Goal: Transaction & Acquisition: Purchase product/service

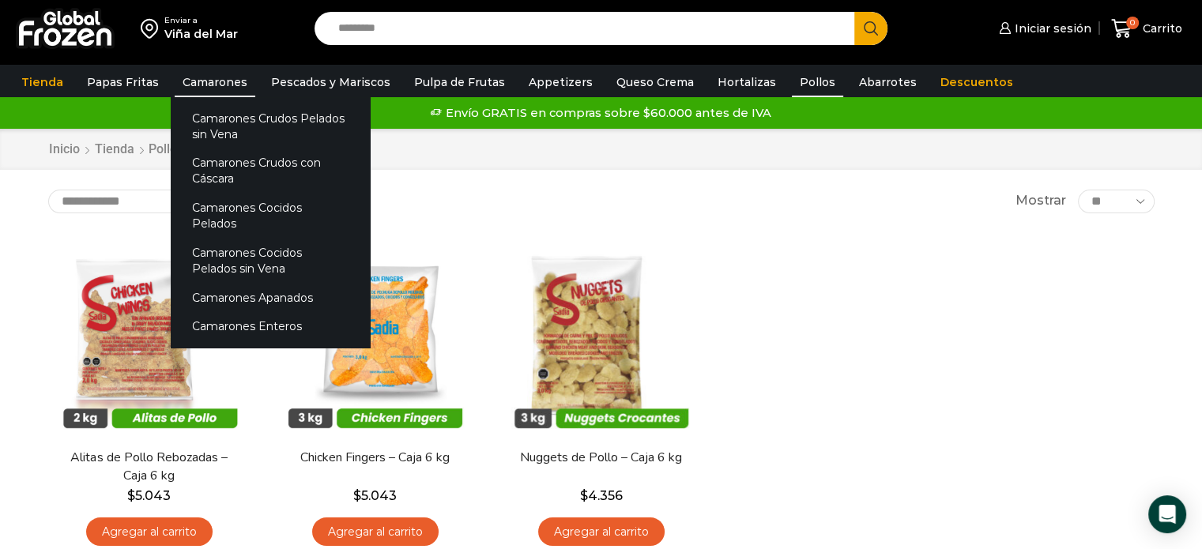
click at [204, 78] on link "Camarones" at bounding box center [215, 82] width 81 height 30
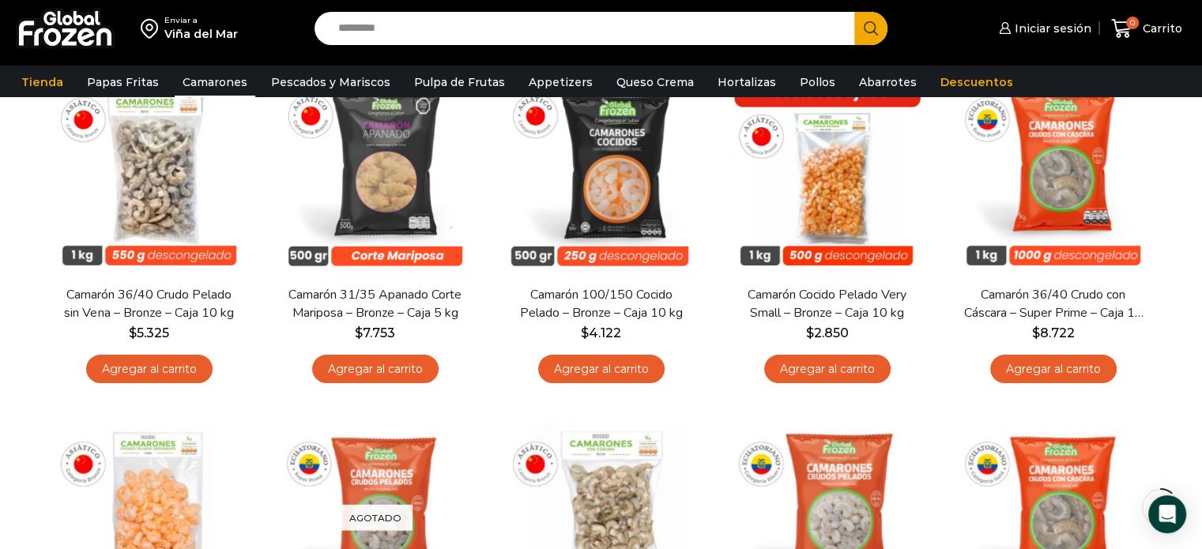
scroll to position [181, 0]
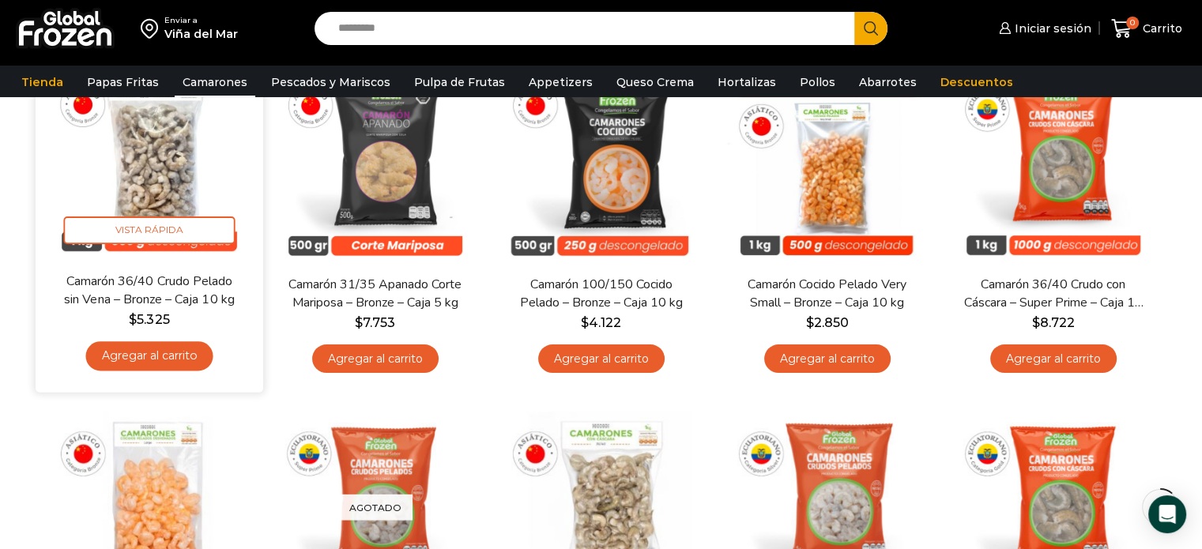
click at [139, 284] on link "Camarón 36/40 Crudo Pelado sin Vena – Bronze – Caja 10 kg" at bounding box center [148, 290] width 183 height 37
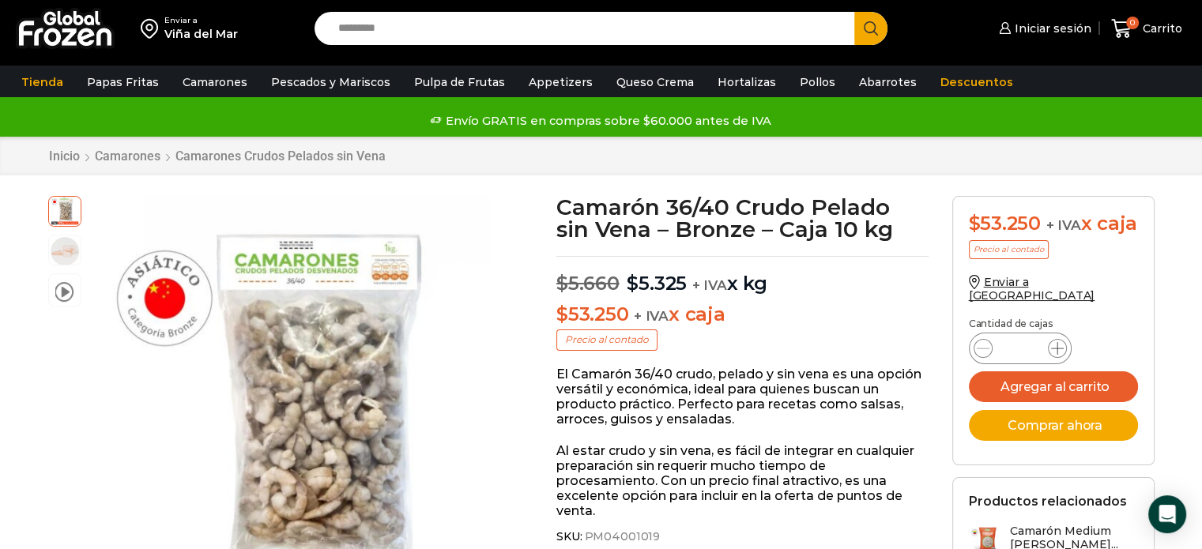
click at [1057, 355] on icon at bounding box center [1057, 348] width 13 height 13
click at [983, 352] on icon at bounding box center [983, 348] width 13 height 13
click at [1061, 355] on icon at bounding box center [1057, 348] width 13 height 13
type input "*"
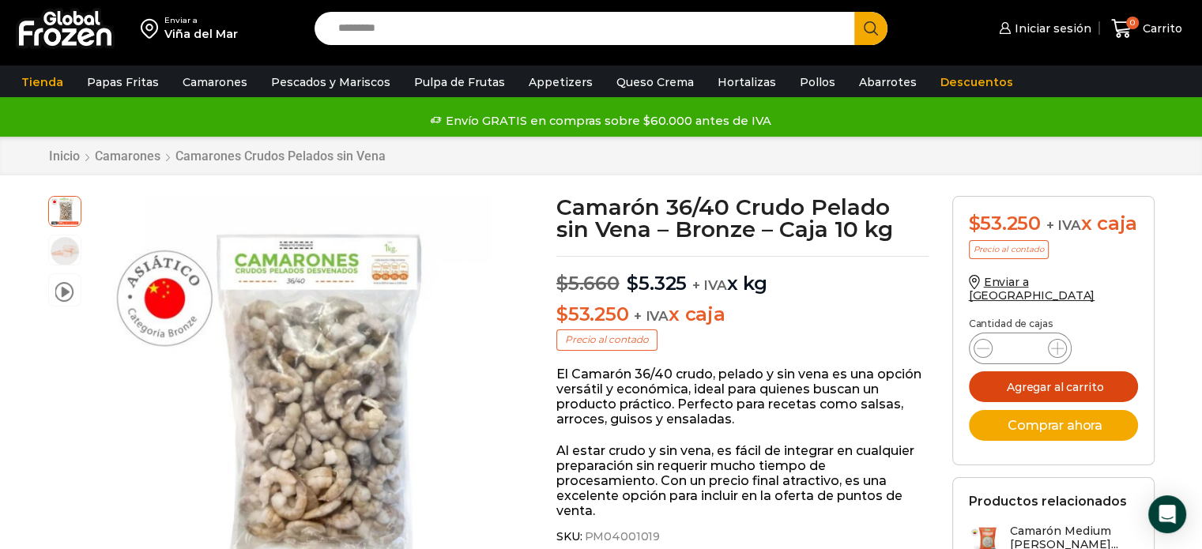
click at [1070, 394] on button "Agregar al carrito" at bounding box center [1053, 387] width 169 height 31
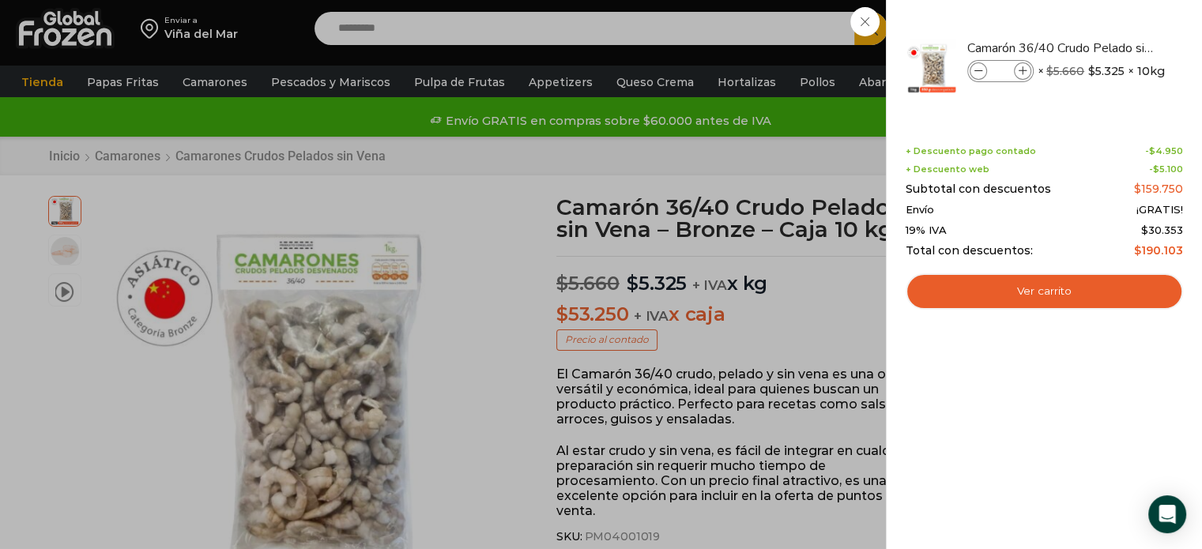
drag, startPoint x: 1198, startPoint y: 119, endPoint x: 1198, endPoint y: 135, distance: 15.8
click at [1198, 135] on div "3 Shopping Cart Camarón 36/40 Crudo Pelado sin Vena - Bronze - Caja 10 kg Camar…" at bounding box center [1044, 274] width 316 height 549
click at [1023, 207] on div "Envío ¡GRATIS!" at bounding box center [1044, 210] width 277 height 13
click at [1108, 47] on div "3 Carrito 3 3 Shopping Cart *" at bounding box center [1147, 28] width 79 height 37
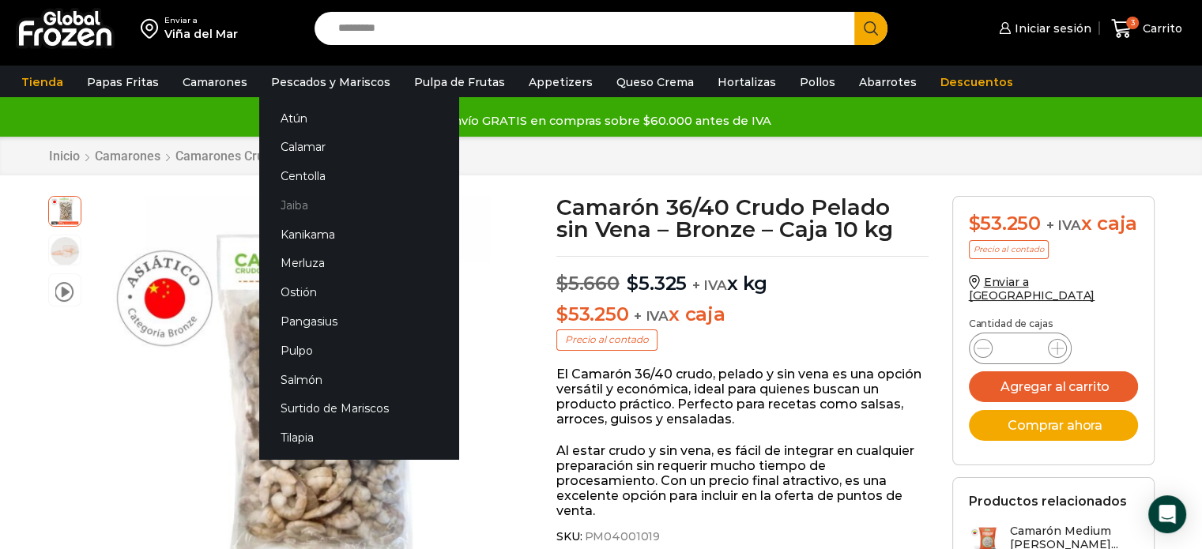
click at [304, 202] on link "Jaiba" at bounding box center [358, 205] width 199 height 29
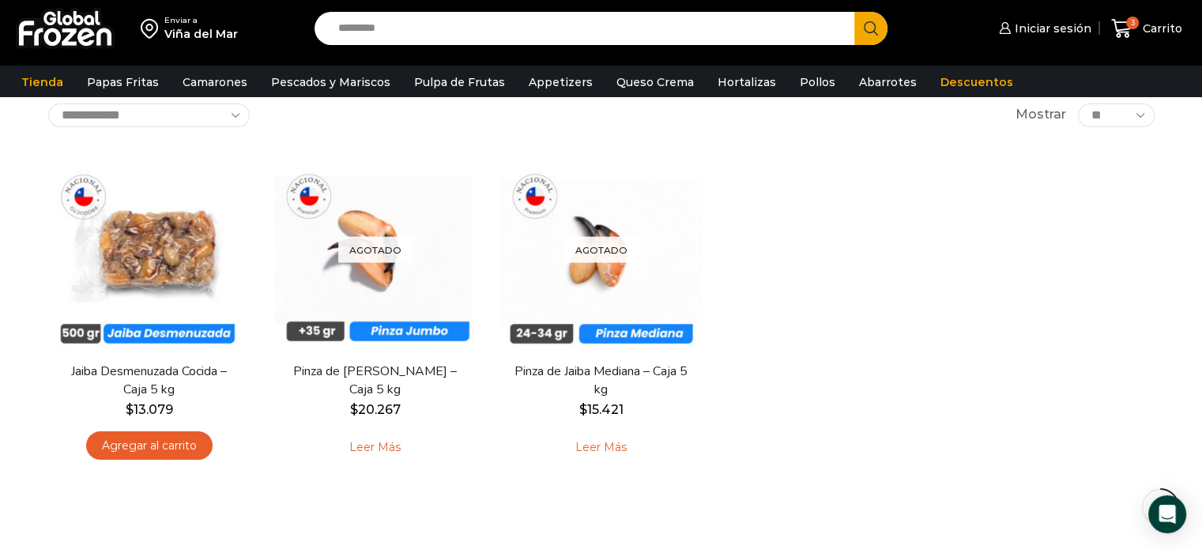
scroll to position [98, 0]
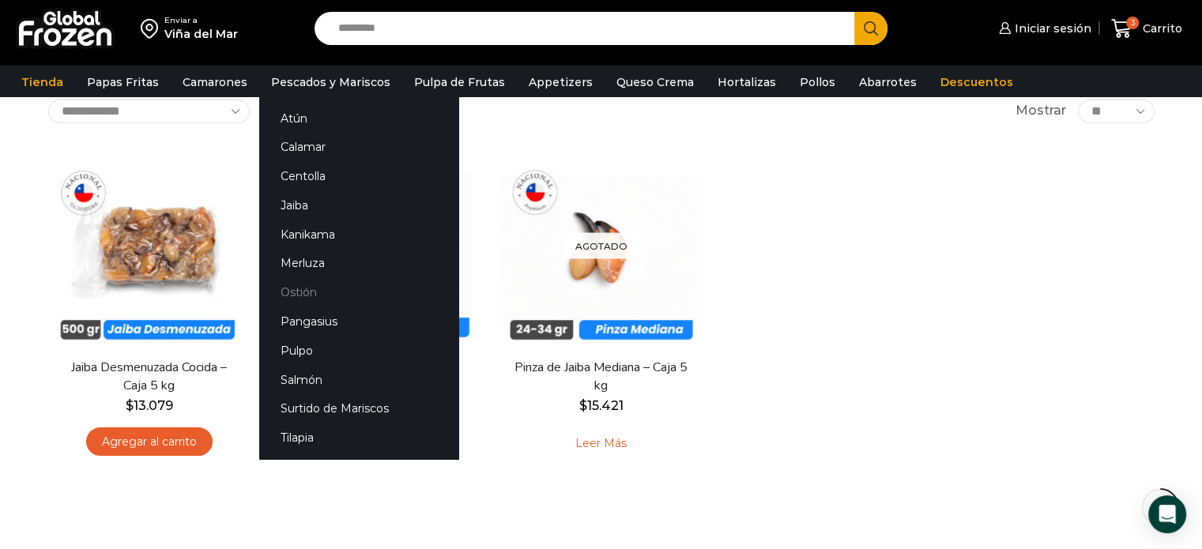
click at [306, 293] on link "Ostión" at bounding box center [358, 292] width 199 height 29
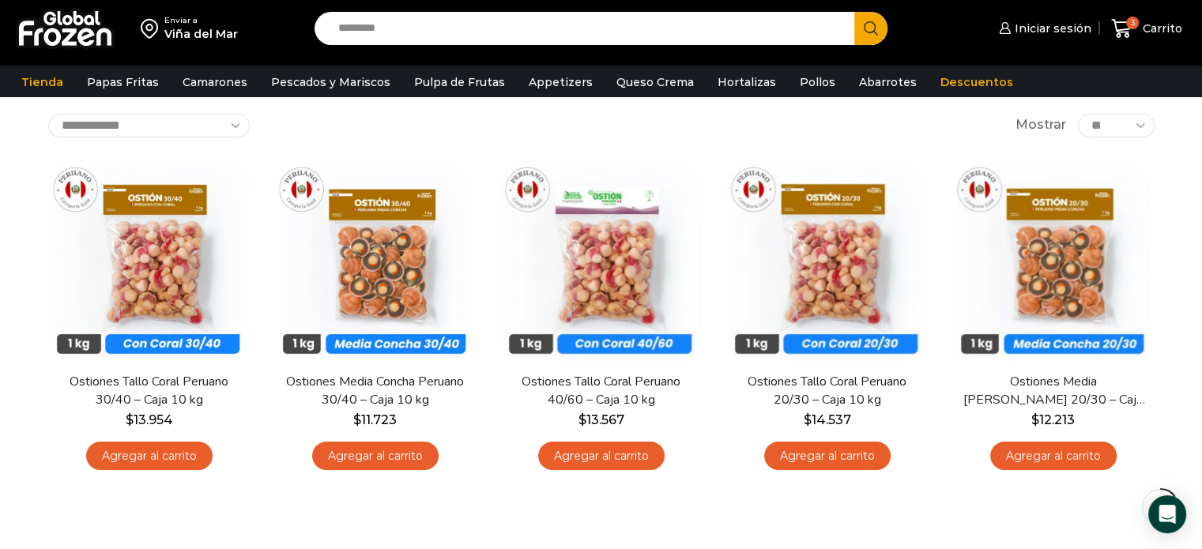
scroll to position [73, 0]
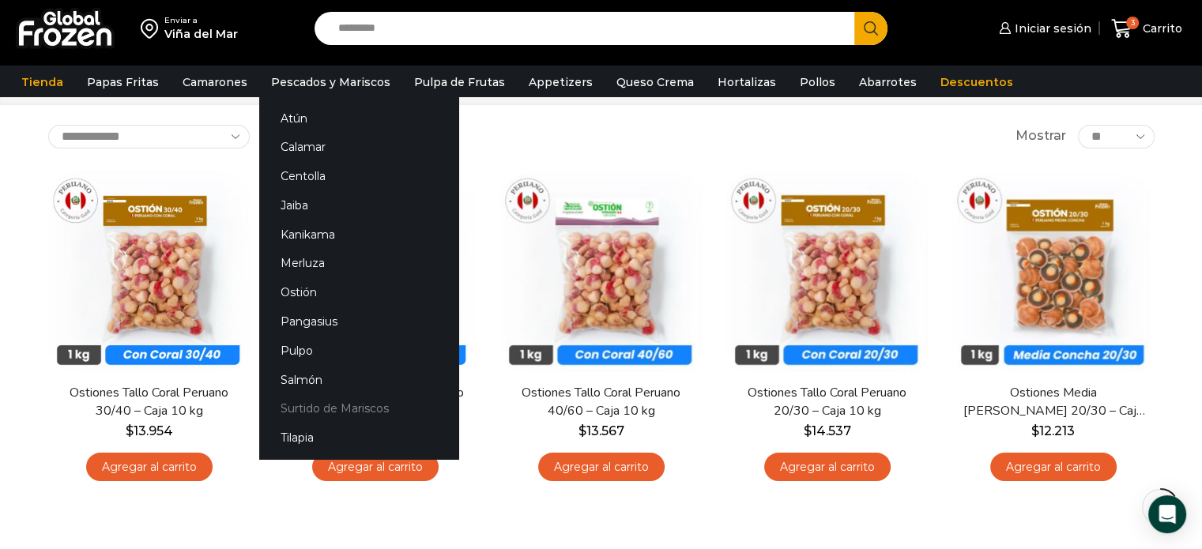
click at [288, 409] on link "Surtido de Mariscos" at bounding box center [358, 408] width 199 height 29
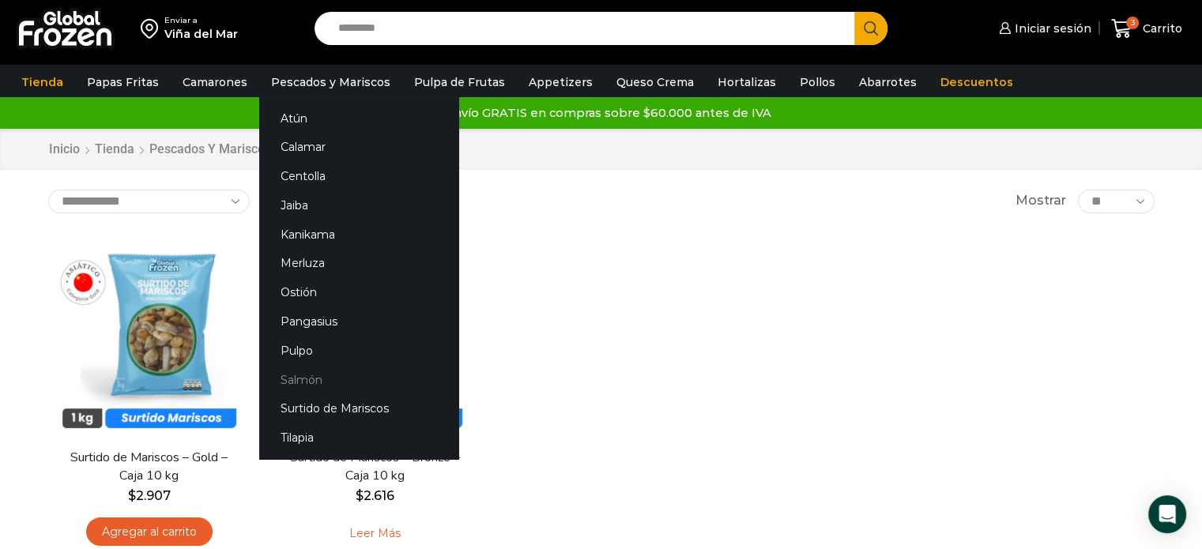
click at [312, 383] on link "Salmón" at bounding box center [358, 379] width 199 height 29
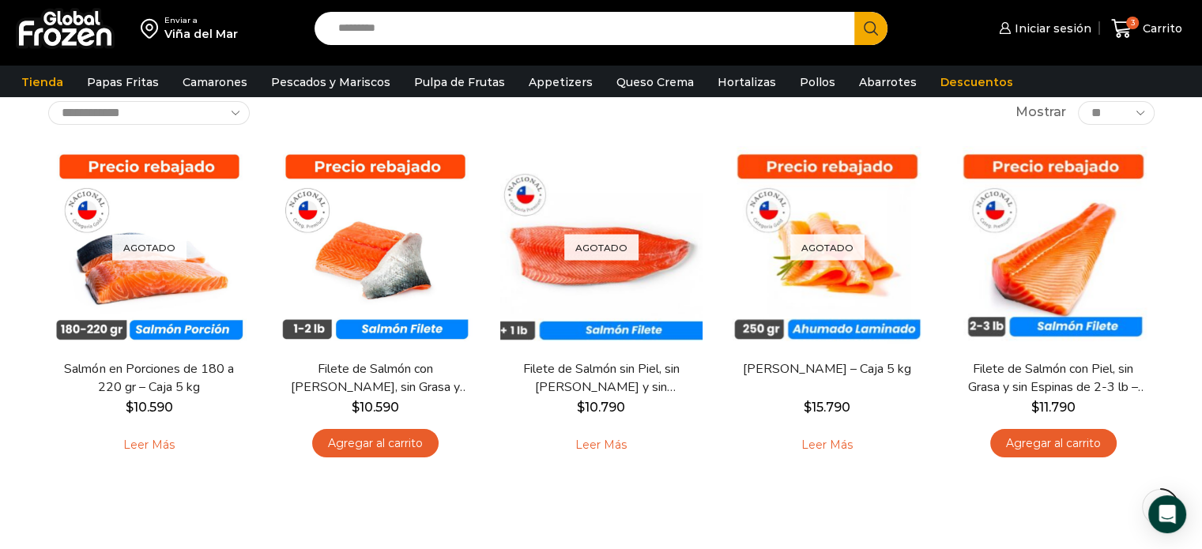
scroll to position [98, 0]
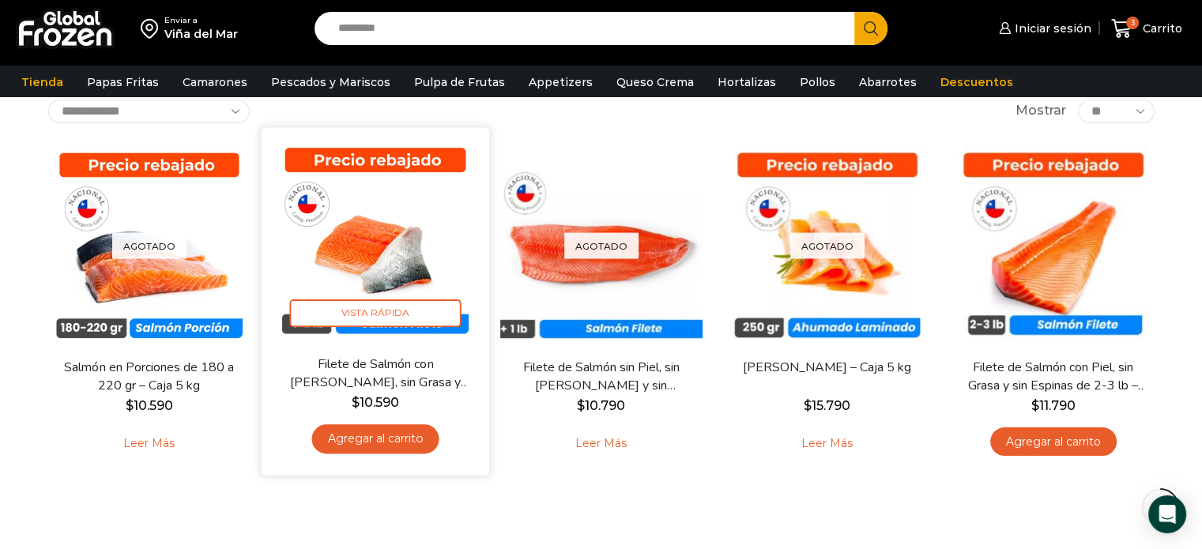
click at [378, 376] on link "Filete de Salmón con Piel, sin Grasa y sin Espinas 1-2 lb – Caja 10 Kg" at bounding box center [374, 373] width 183 height 37
click at [371, 315] on span "Vista Rápida" at bounding box center [375, 314] width 172 height 28
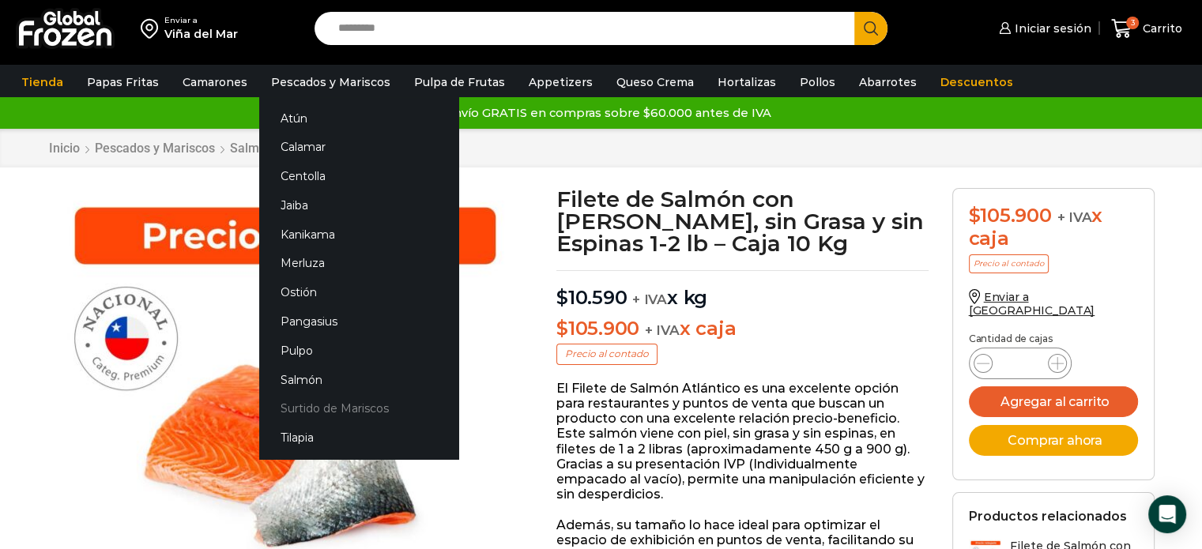
click at [316, 407] on link "Surtido de Mariscos" at bounding box center [358, 408] width 199 height 29
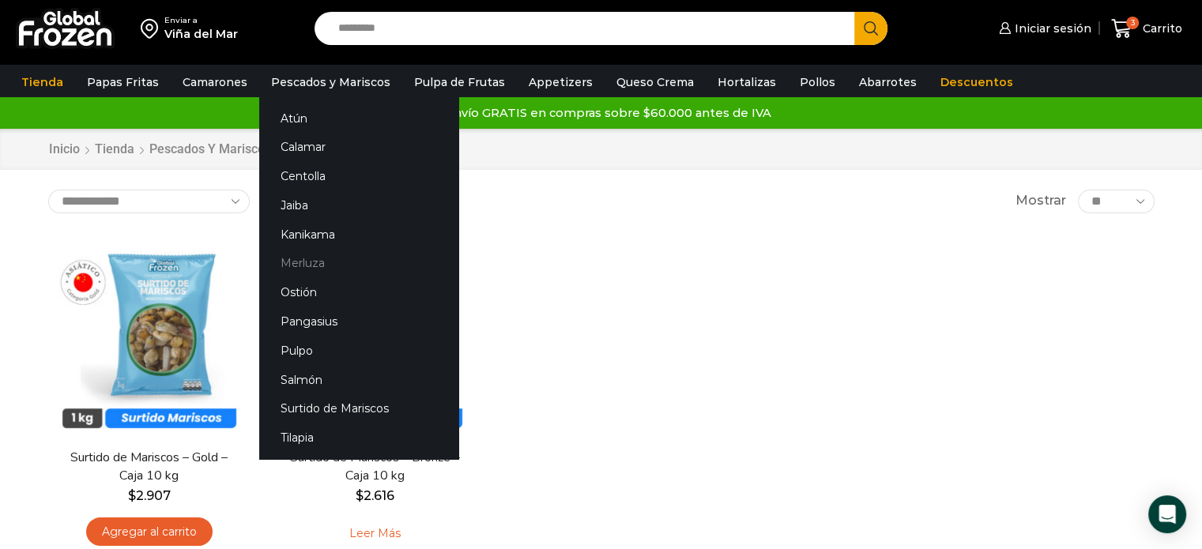
click at [304, 266] on link "Merluza" at bounding box center [358, 263] width 199 height 29
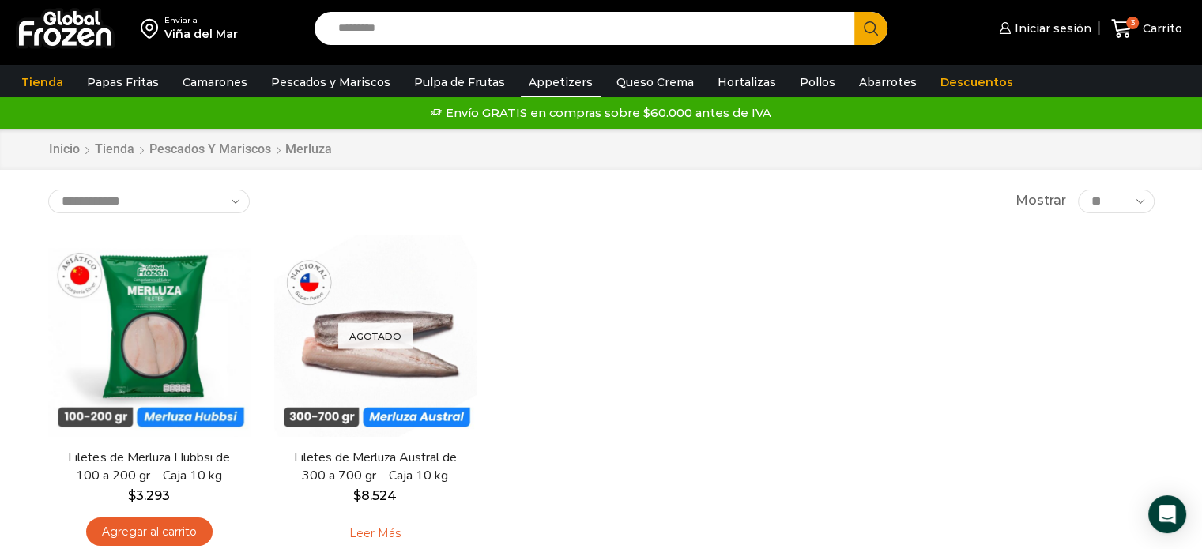
click at [567, 83] on link "Appetizers" at bounding box center [561, 82] width 80 height 30
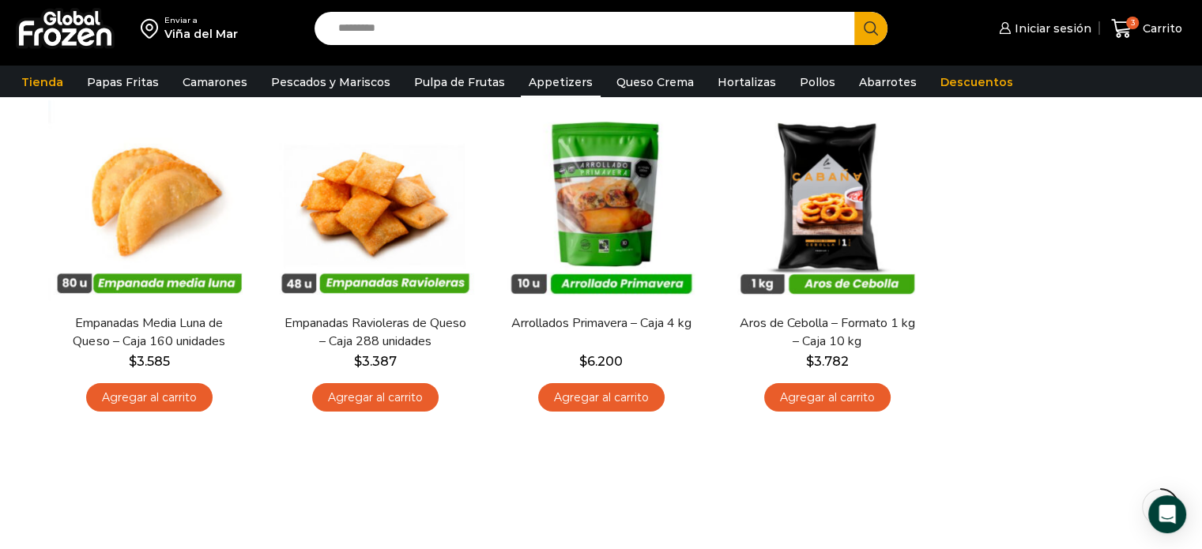
scroll to position [128, 0]
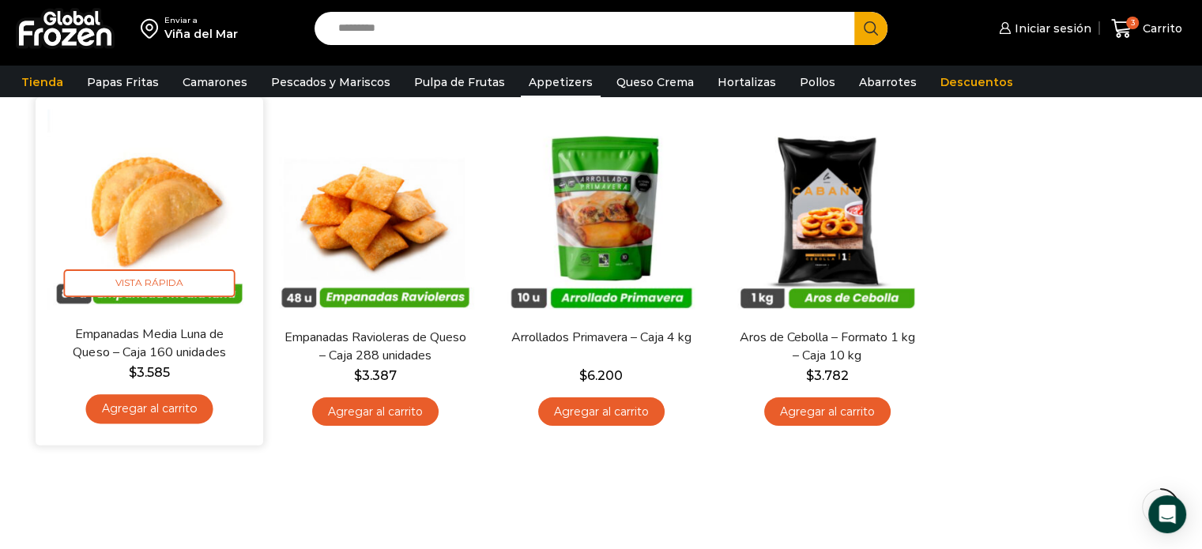
click at [115, 183] on img at bounding box center [149, 211] width 204 height 204
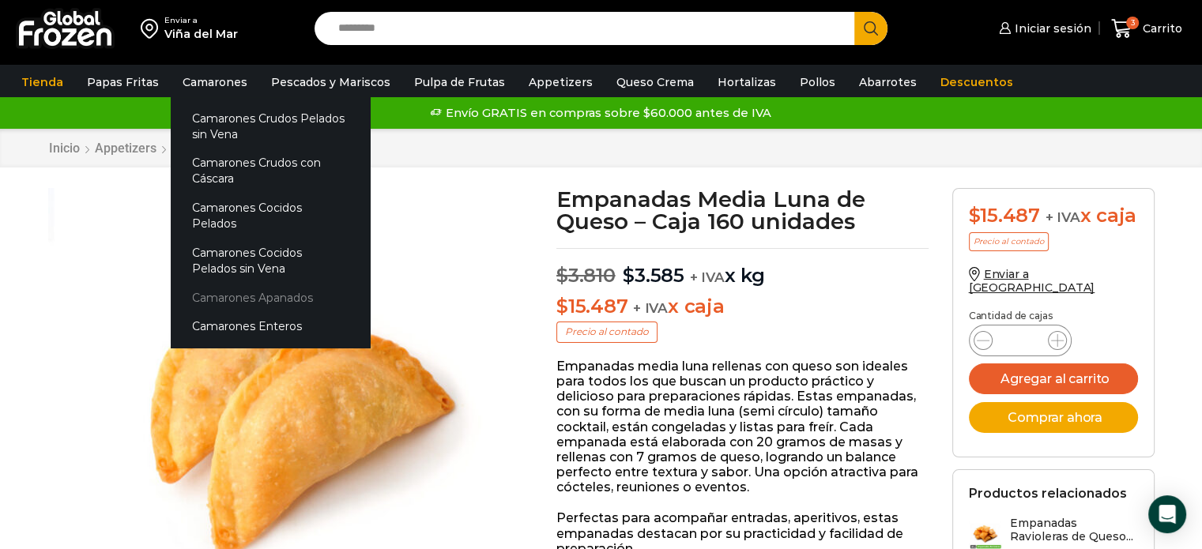
click at [300, 284] on link "Camarones Apanados" at bounding box center [270, 297] width 199 height 29
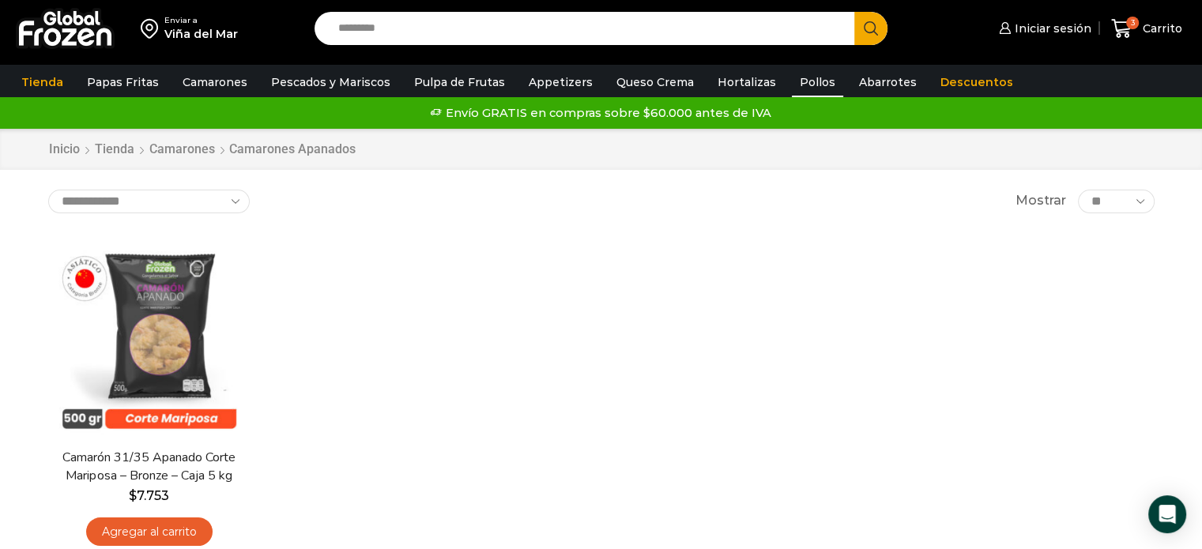
click at [805, 76] on link "Pollos" at bounding box center [817, 82] width 51 height 30
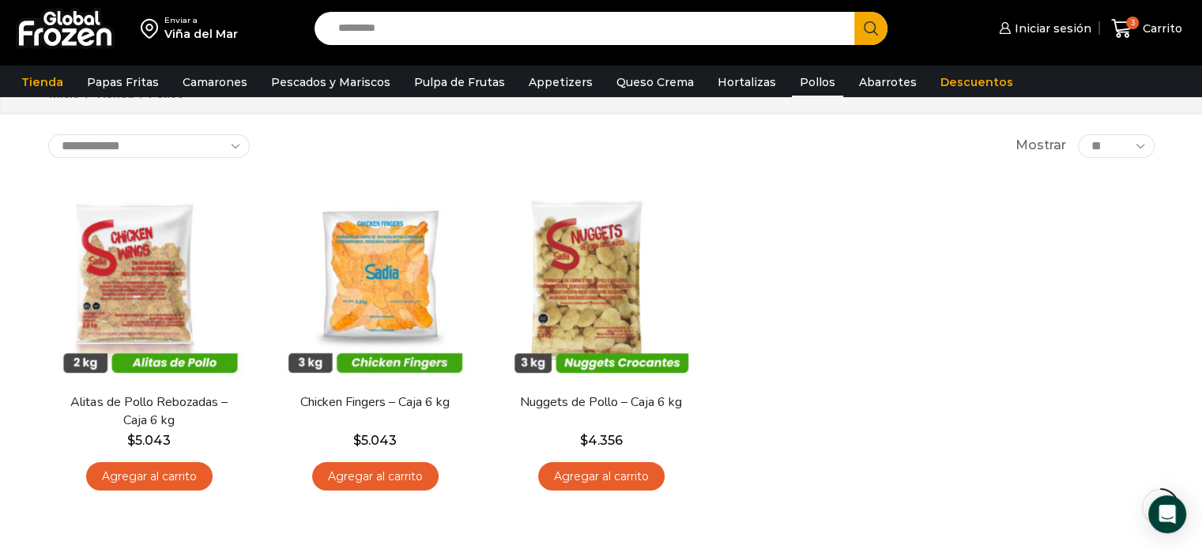
scroll to position [60, 0]
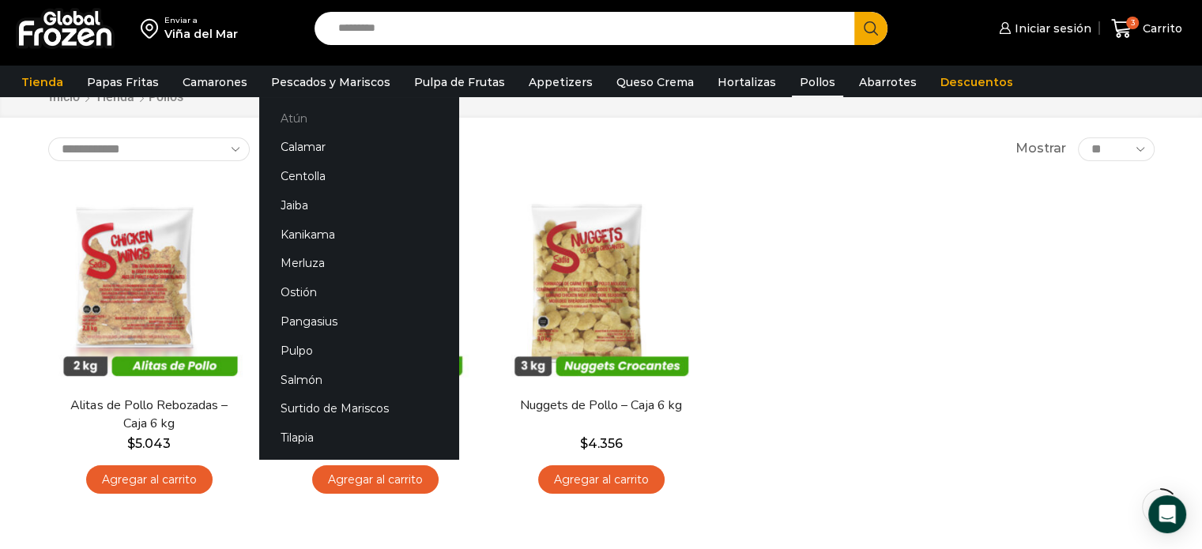
click at [296, 115] on link "Atún" at bounding box center [358, 118] width 199 height 29
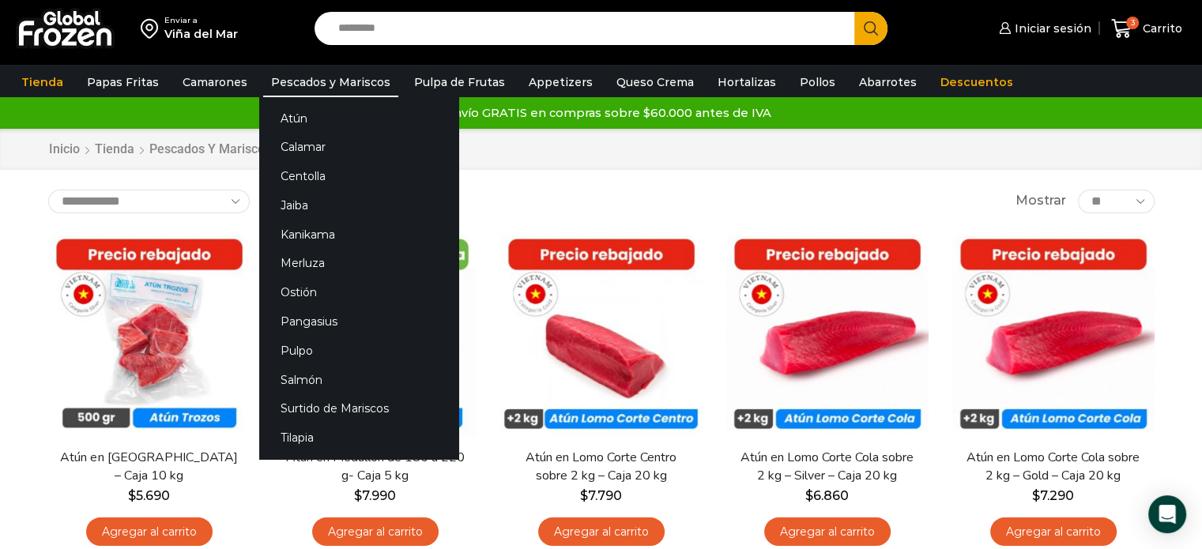
click at [301, 81] on link "Pescados y Mariscos" at bounding box center [330, 82] width 135 height 30
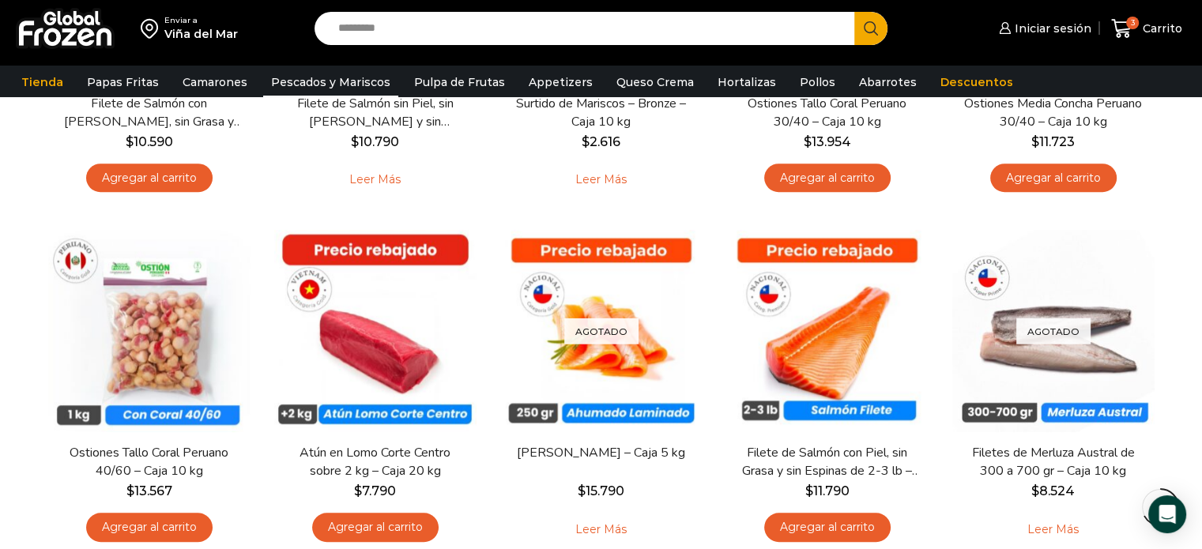
scroll to position [943, 0]
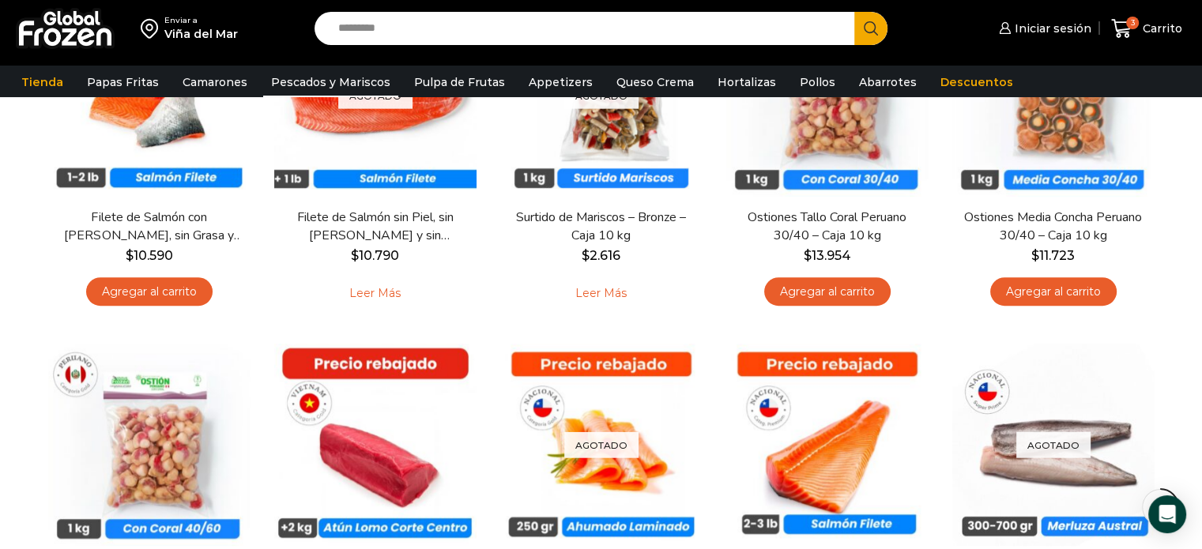
click at [1077, 135] on span "*" at bounding box center [1076, 130] width 4 height 12
click at [1077, 141] on input "Teléfono *" at bounding box center [1163, 155] width 268 height 29
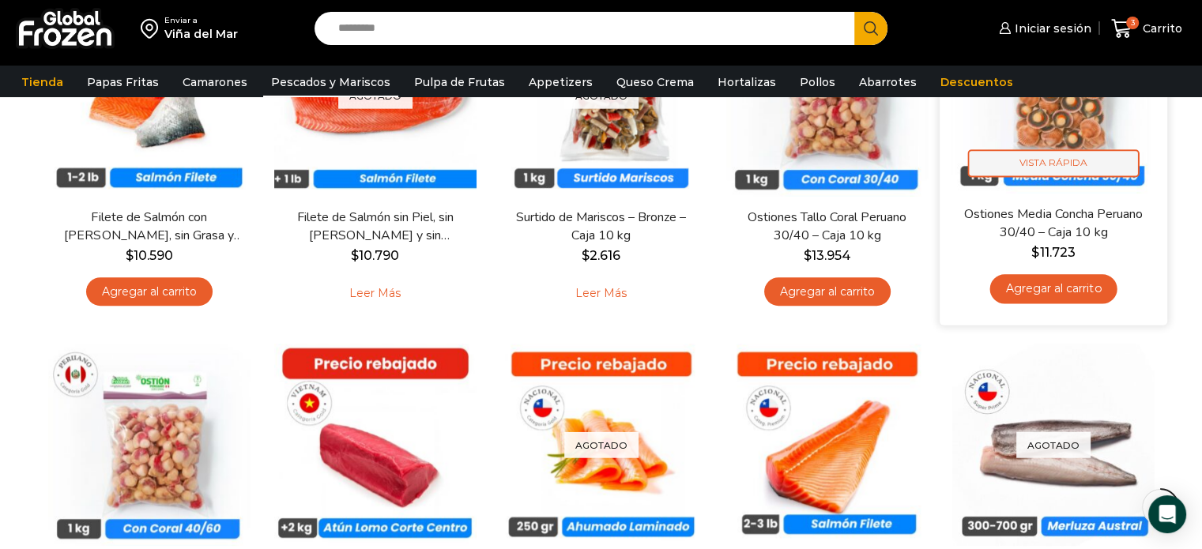
click at [1065, 163] on span "Vista Rápida" at bounding box center [1054, 163] width 172 height 28
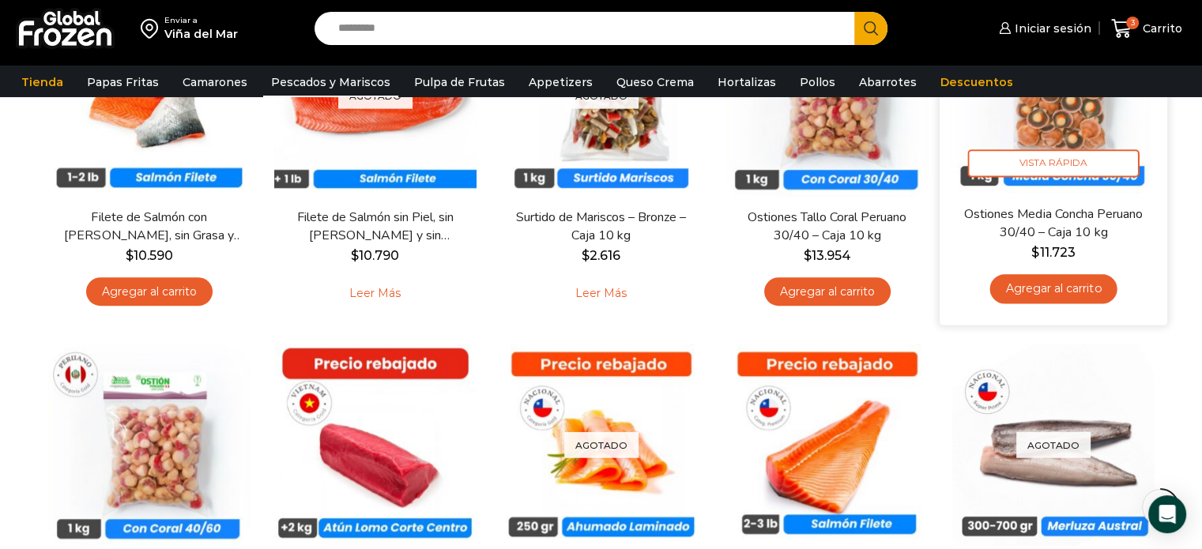
click at [1055, 132] on img at bounding box center [1054, 91] width 204 height 204
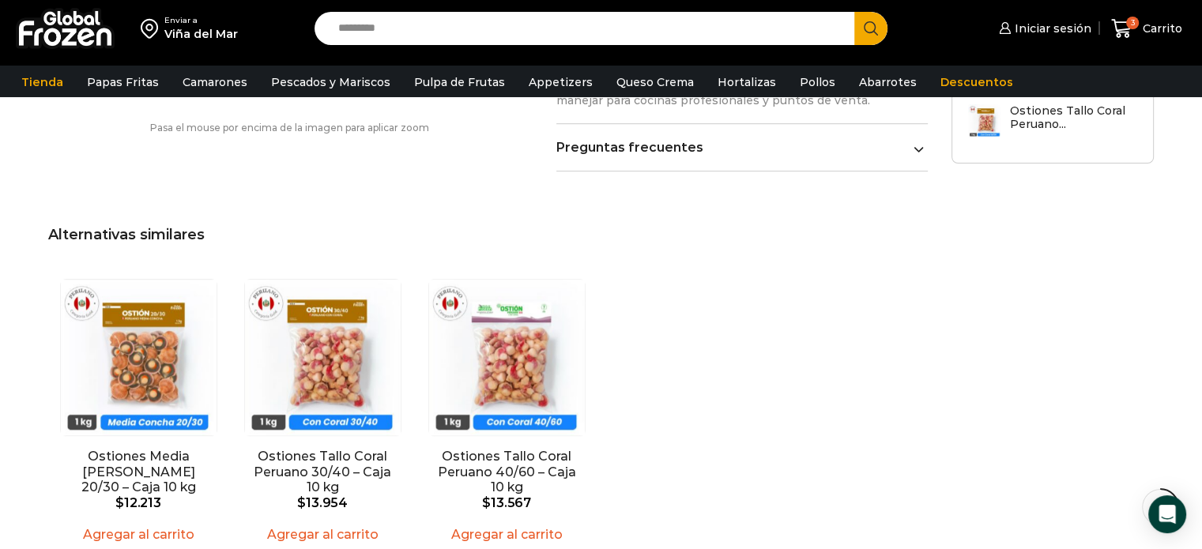
scroll to position [1085, 0]
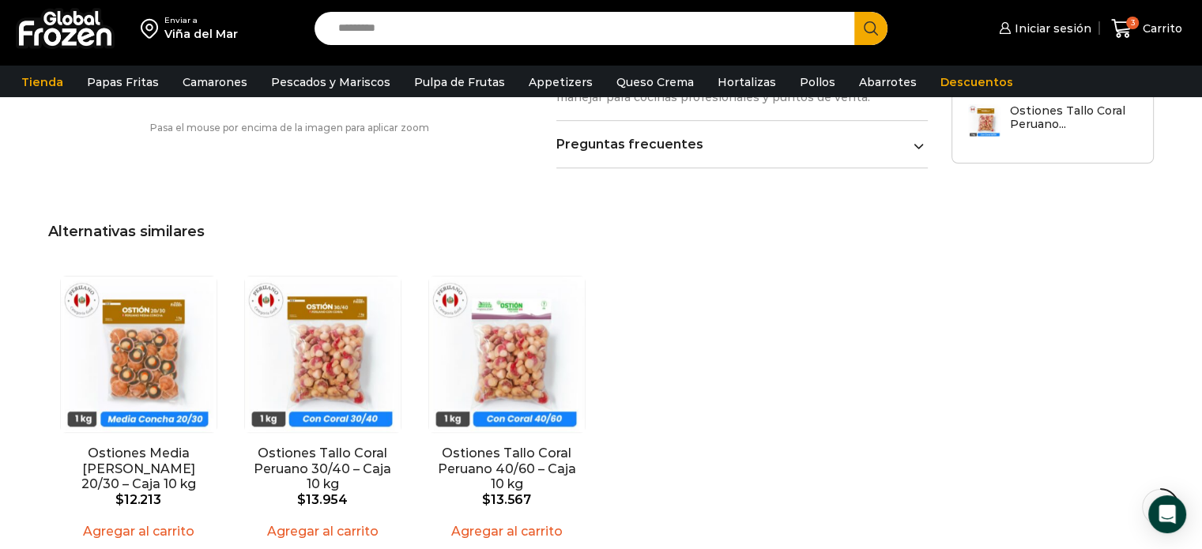
click at [1190, 337] on html "WordPress WooCommerce Themes Enviar a [GEOGRAPHIC_DATA] Search input Search Ini…" at bounding box center [601, 160] width 1202 height 2491
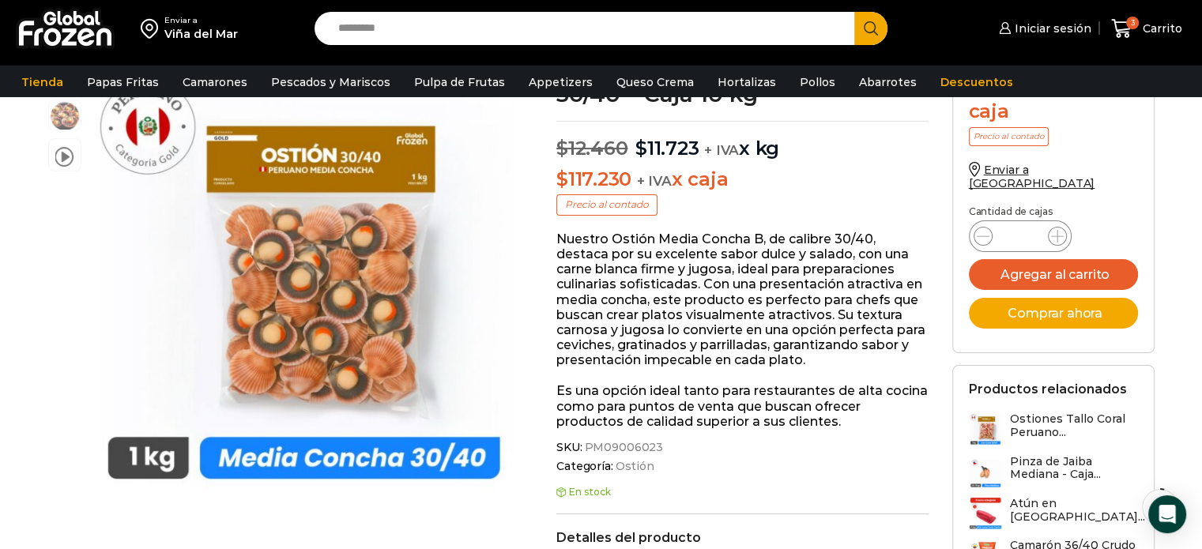
scroll to position [0, 0]
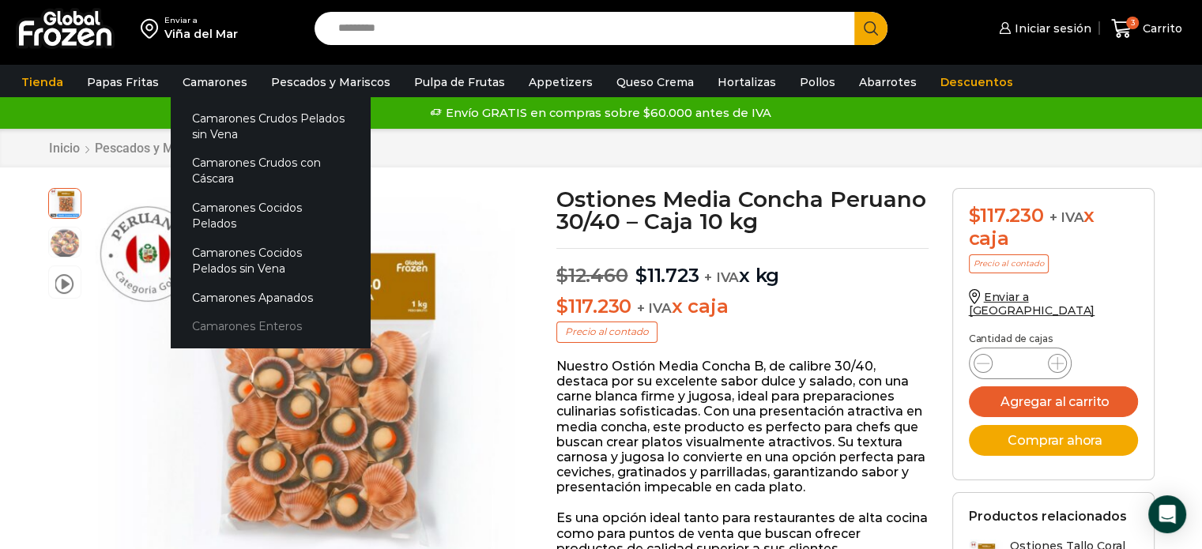
click at [297, 316] on link "Camarones Enteros" at bounding box center [270, 326] width 199 height 29
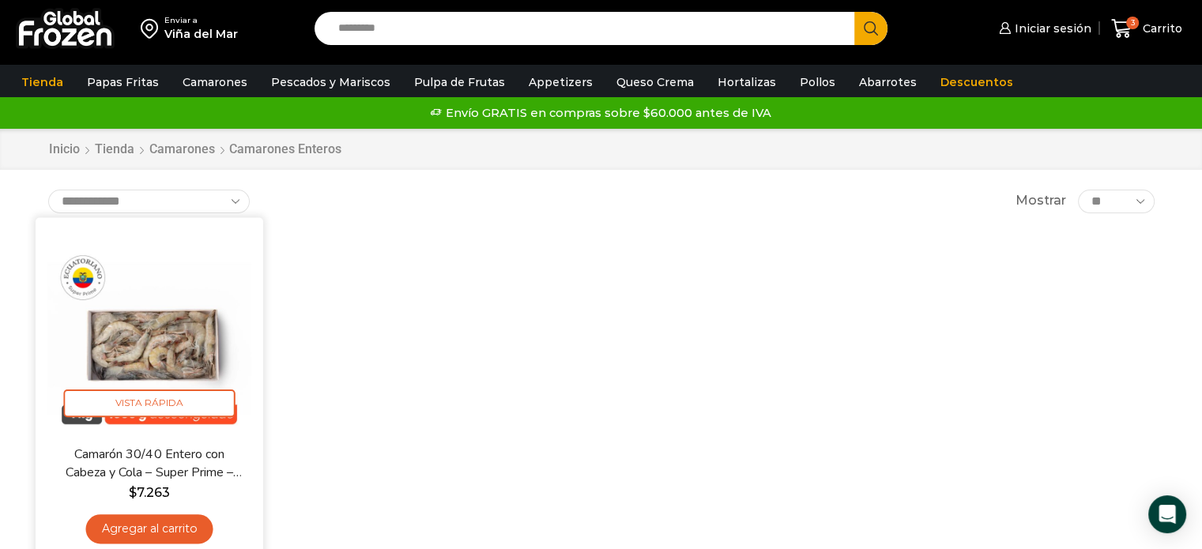
click at [191, 481] on link "Camarón 30/40 Entero con Cabeza y Cola – Super Prime – Caja 10 kg" at bounding box center [148, 463] width 183 height 37
